Goal: Transaction & Acquisition: Purchase product/service

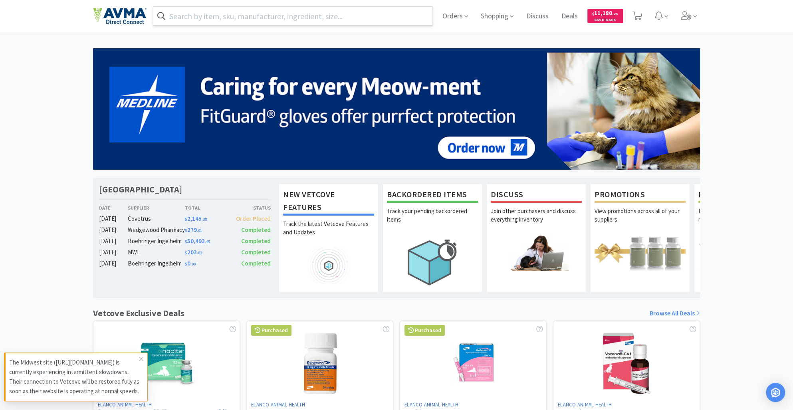
click at [186, 23] on input "text" at bounding box center [292, 16] width 279 height 18
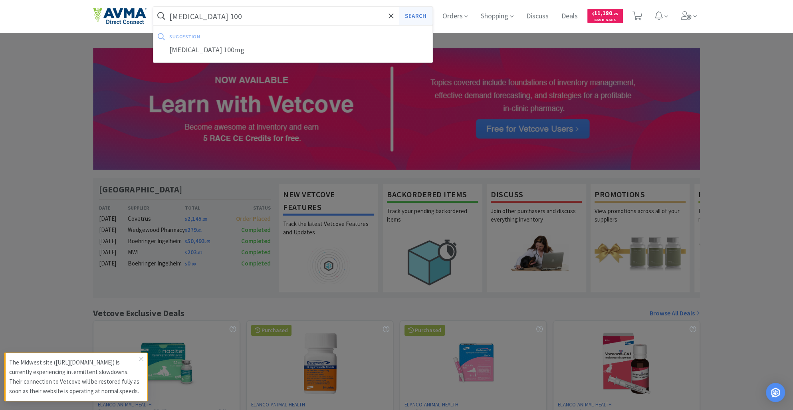
type input "[MEDICAL_DATA] 100"
click at [410, 10] on button "Search" at bounding box center [415, 16] width 33 height 18
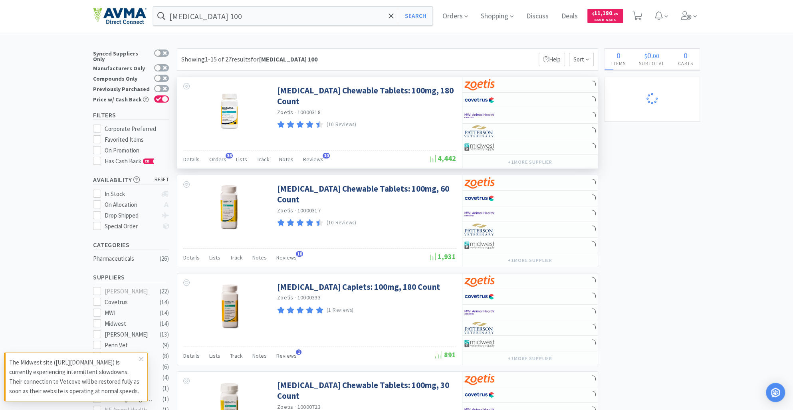
select select "4"
select select "2"
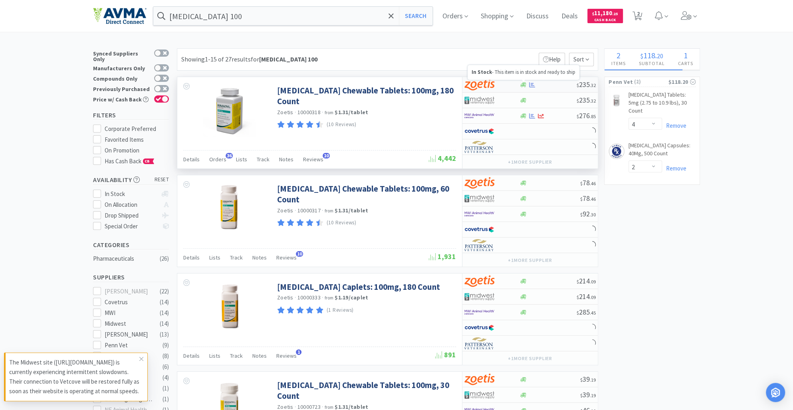
click at [524, 82] on icon at bounding box center [523, 85] width 6 height 6
select select "1"
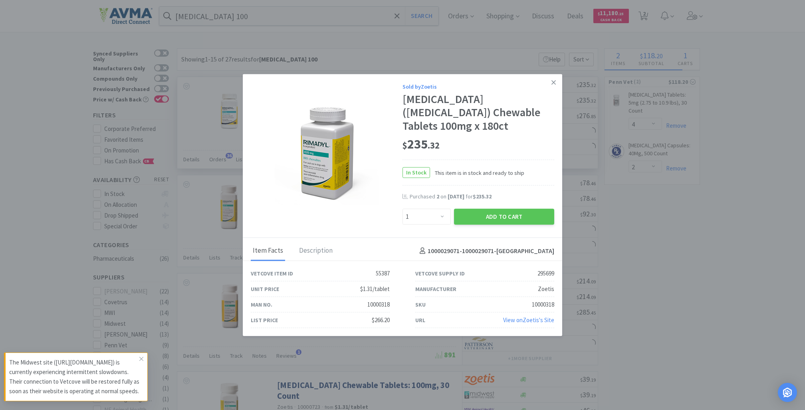
select select "1"
click at [442, 209] on select "Enter Quantity 1 2 3 4 5 6 7 8 9 10 11 12 13 14 15 16 17 18 19 20 Enter Quantity" at bounding box center [427, 217] width 48 height 16
select select "3"
click at [403, 209] on select "Enter Quantity 1 2 3 4 5 6 7 8 9 10 11 12 13 14 15 16 17 18 19 20 Enter Quantity" at bounding box center [427, 217] width 48 height 16
click at [515, 211] on button "Add to Cart" at bounding box center [504, 217] width 100 height 16
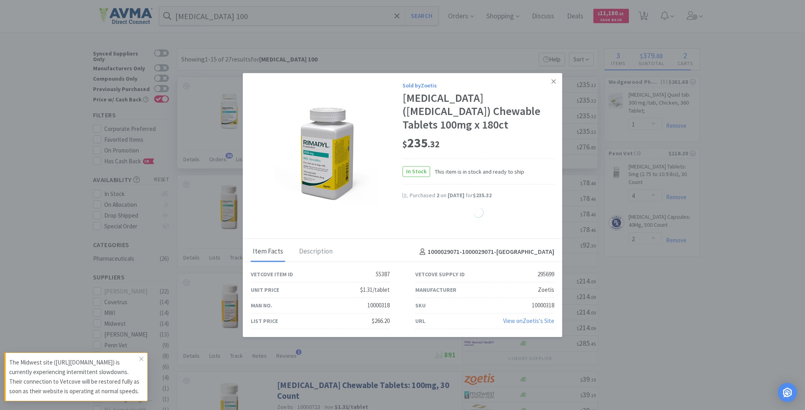
select select "3"
select select "1"
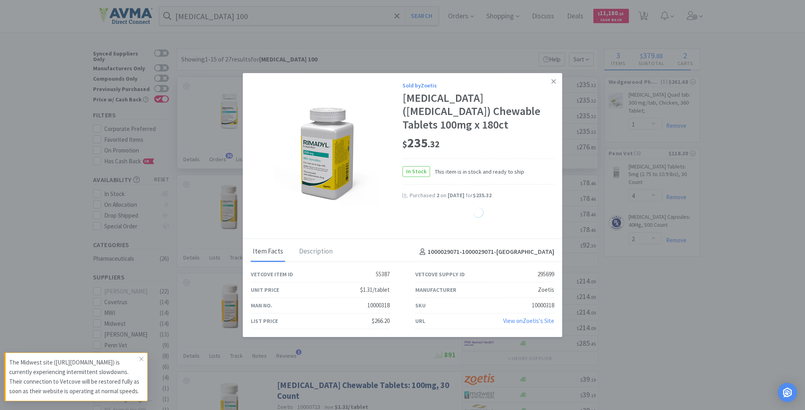
select select "1"
